Goal: Task Accomplishment & Management: Manage account settings

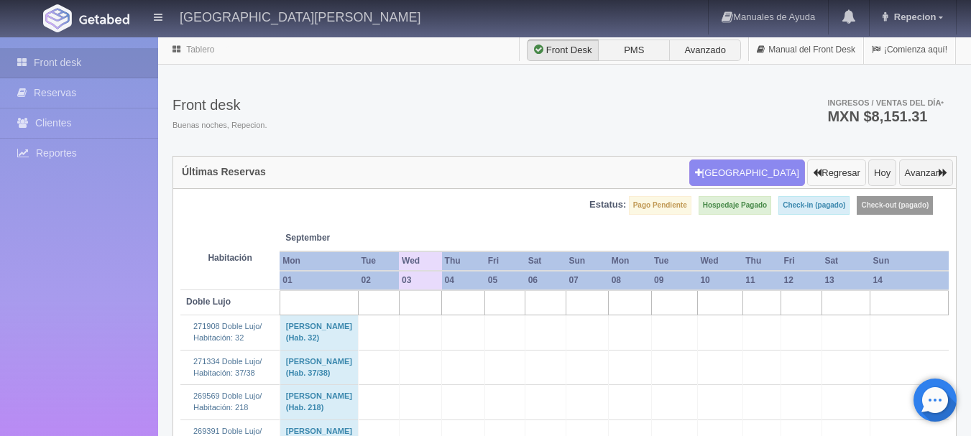
click at [814, 174] on icon "button" at bounding box center [817, 172] width 9 height 9
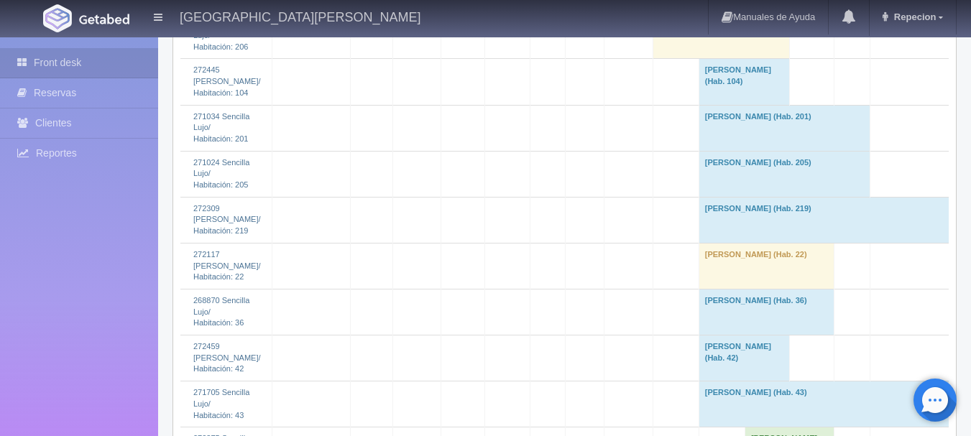
scroll to position [3379, 0]
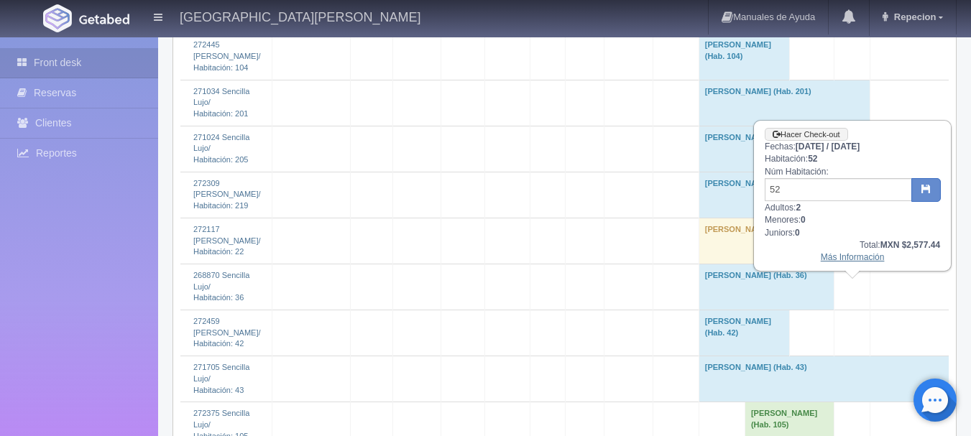
click at [851, 262] on link "Más Información" at bounding box center [853, 257] width 64 height 10
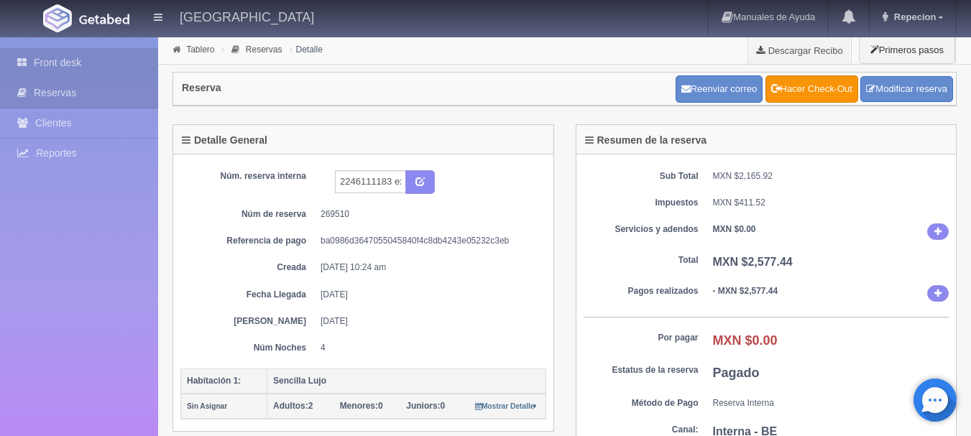
click at [46, 54] on link "Front desk" at bounding box center [79, 62] width 158 height 29
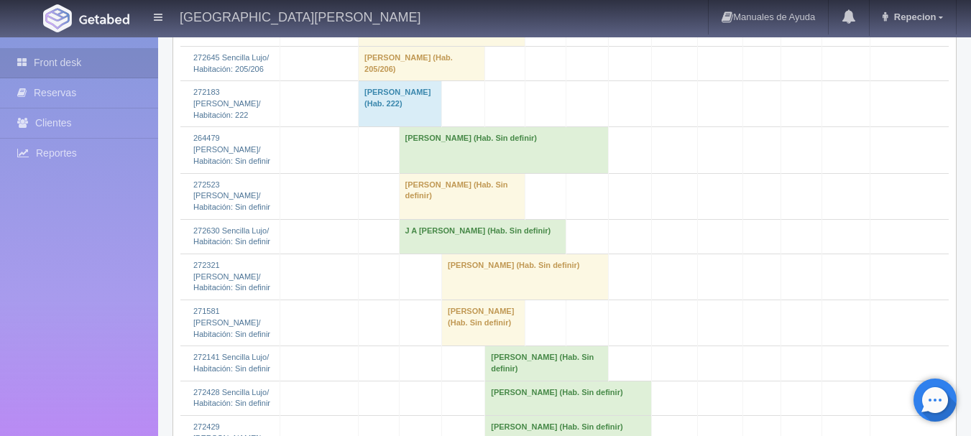
scroll to position [1941, 0]
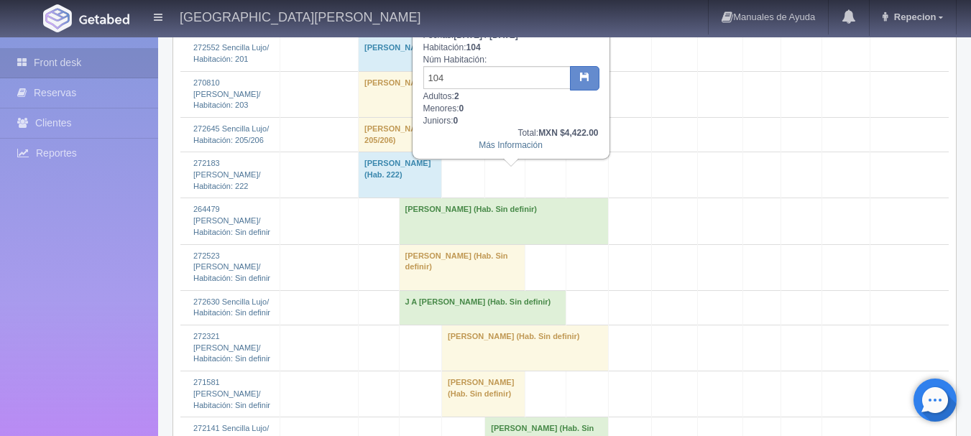
scroll to position [1797, 0]
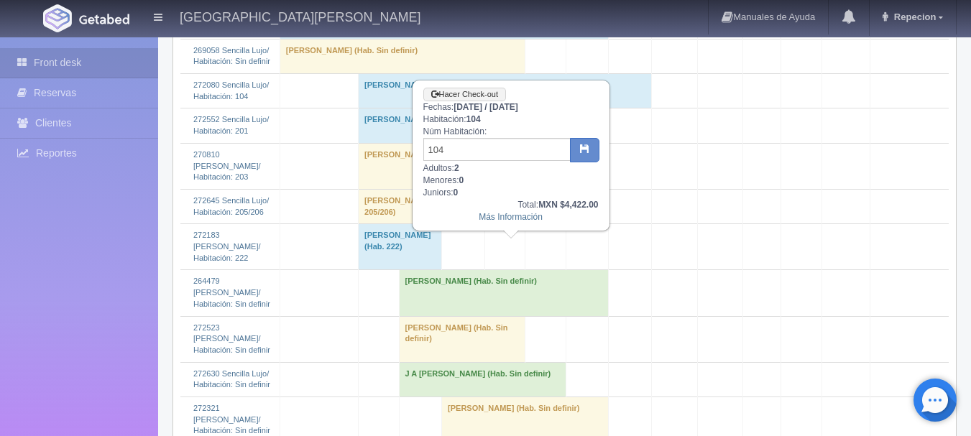
click at [523, 108] on td "[PERSON_NAME] (Hab. 104)" at bounding box center [505, 90] width 293 height 35
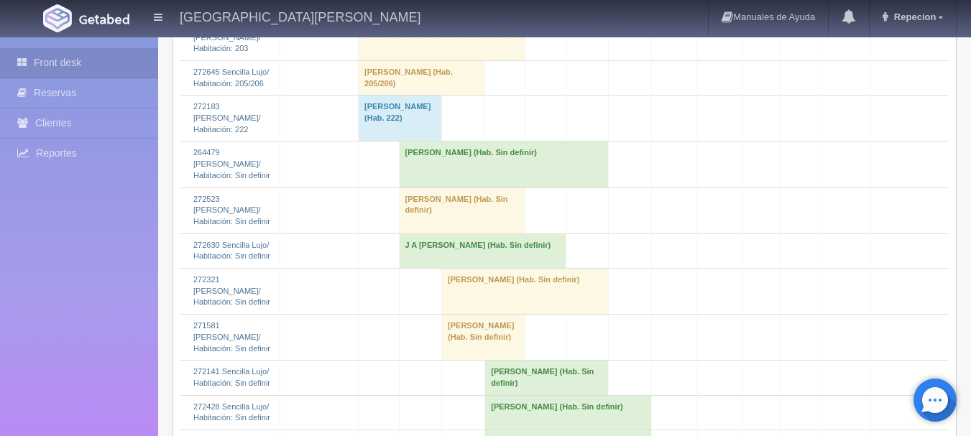
scroll to position [2013, 0]
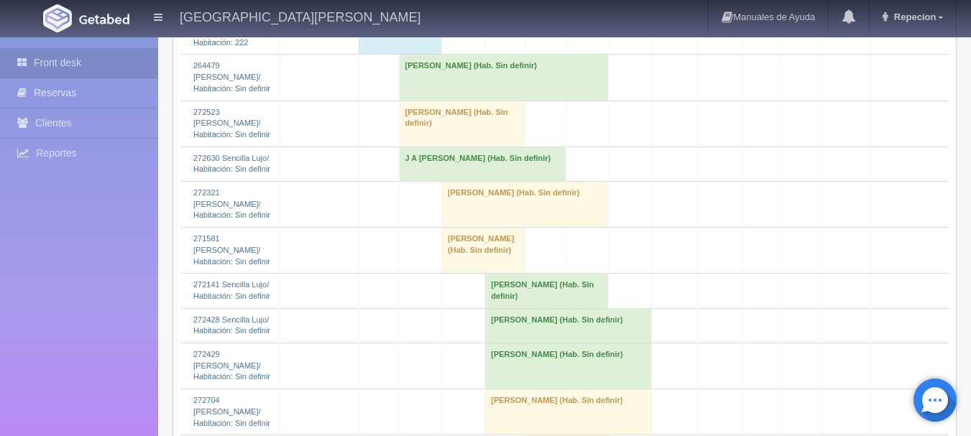
click at [444, 101] on td "[PERSON_NAME] (Hab. Sin definir)" at bounding box center [504, 78] width 210 height 46
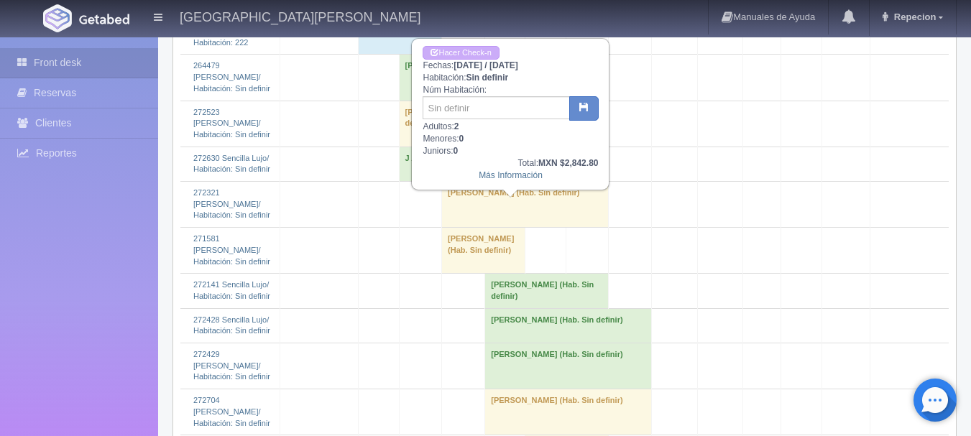
click at [479, 101] on td "[PERSON_NAME] (Hab. Sin definir)" at bounding box center [504, 78] width 210 height 46
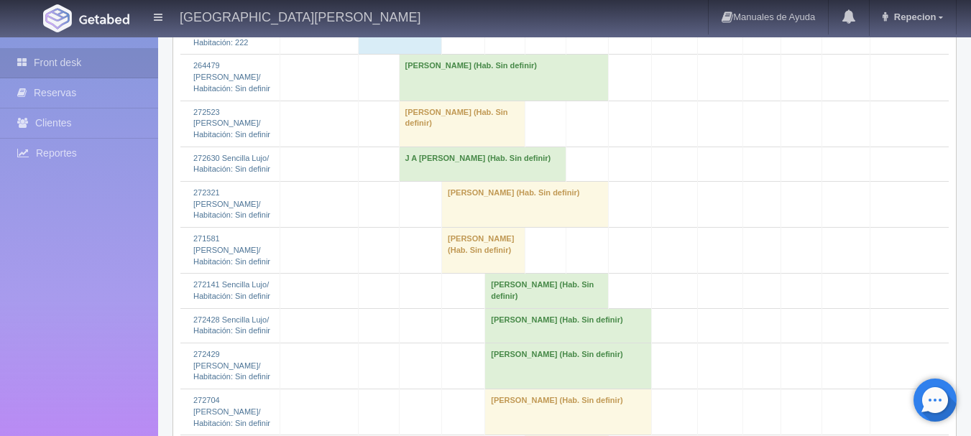
click at [519, 147] on td "[PERSON_NAME] (Hab. Sin definir)" at bounding box center [462, 124] width 127 height 46
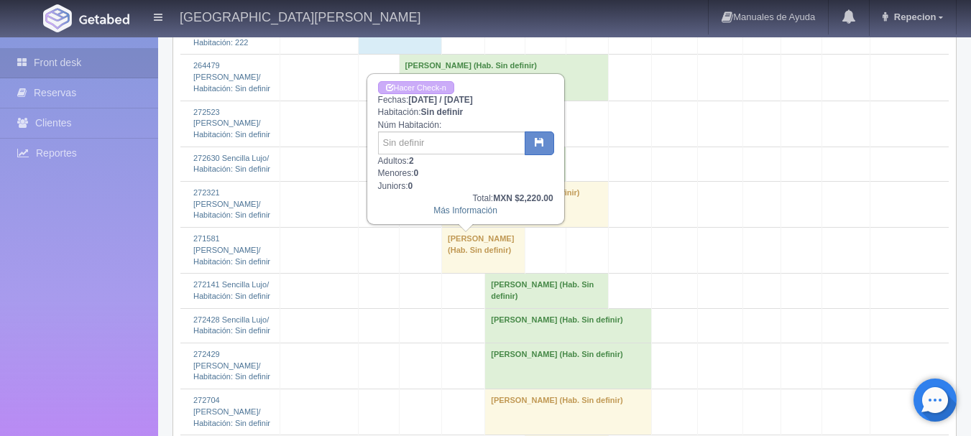
click at [519, 147] on td "[PERSON_NAME] (Hab. Sin definir)" at bounding box center [462, 124] width 127 height 46
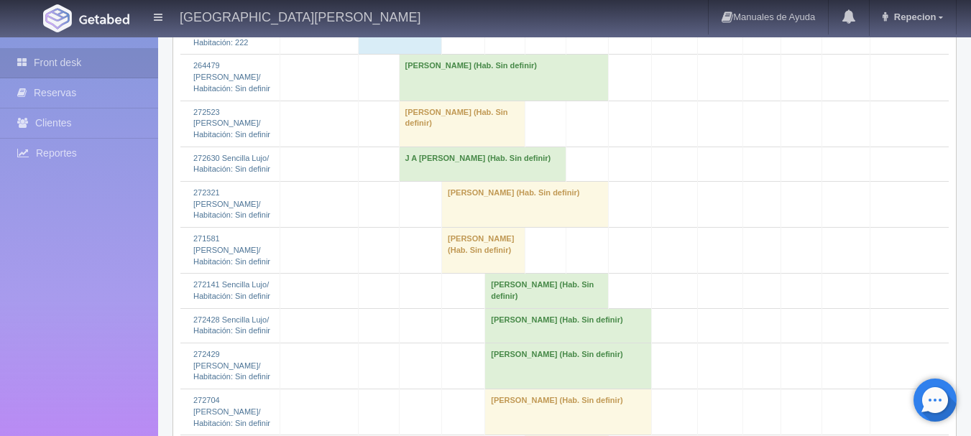
click at [509, 181] on td "J A [PERSON_NAME] (Hab. Sin definir)" at bounding box center [482, 164] width 167 height 35
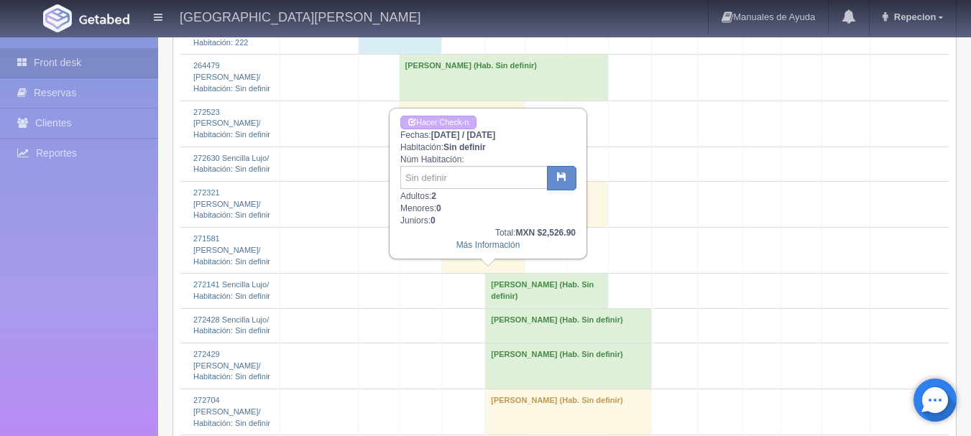
click at [509, 181] on td "J A [PERSON_NAME] (Hab. Sin definir)" at bounding box center [482, 164] width 167 height 35
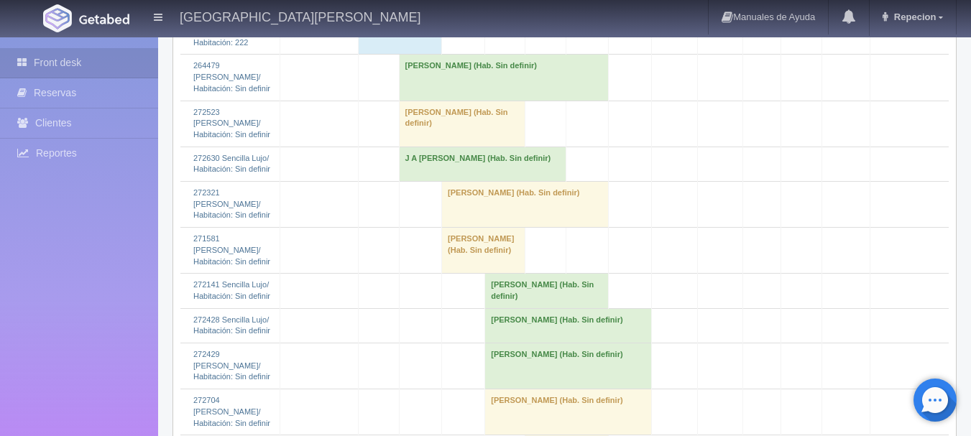
click at [546, 101] on td "[PERSON_NAME] (Hab. Sin definir)" at bounding box center [504, 78] width 210 height 46
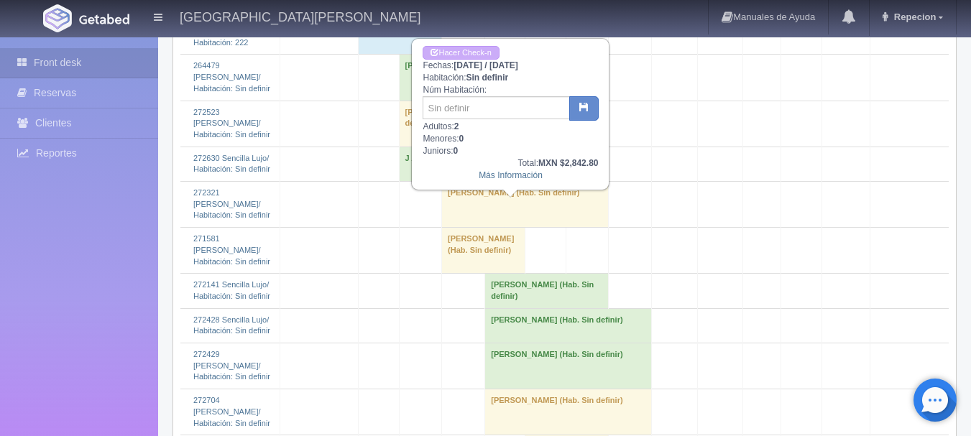
click at [546, 101] on td "[PERSON_NAME] (Hab. Sin definir)" at bounding box center [504, 78] width 210 height 46
